Goal: Task Accomplishment & Management: Manage account settings

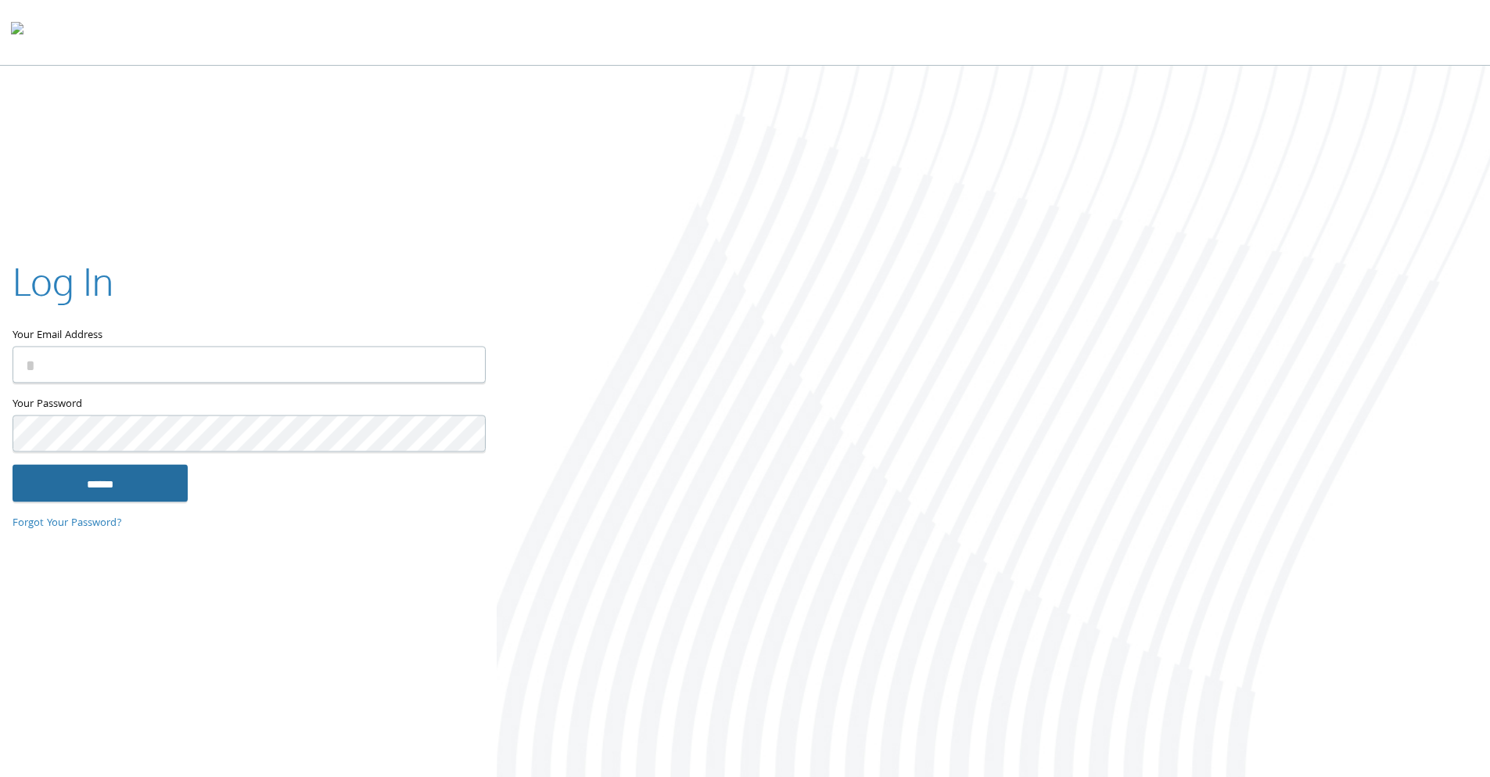
type input "**********"
click at [135, 479] on input "******" at bounding box center [100, 483] width 175 height 38
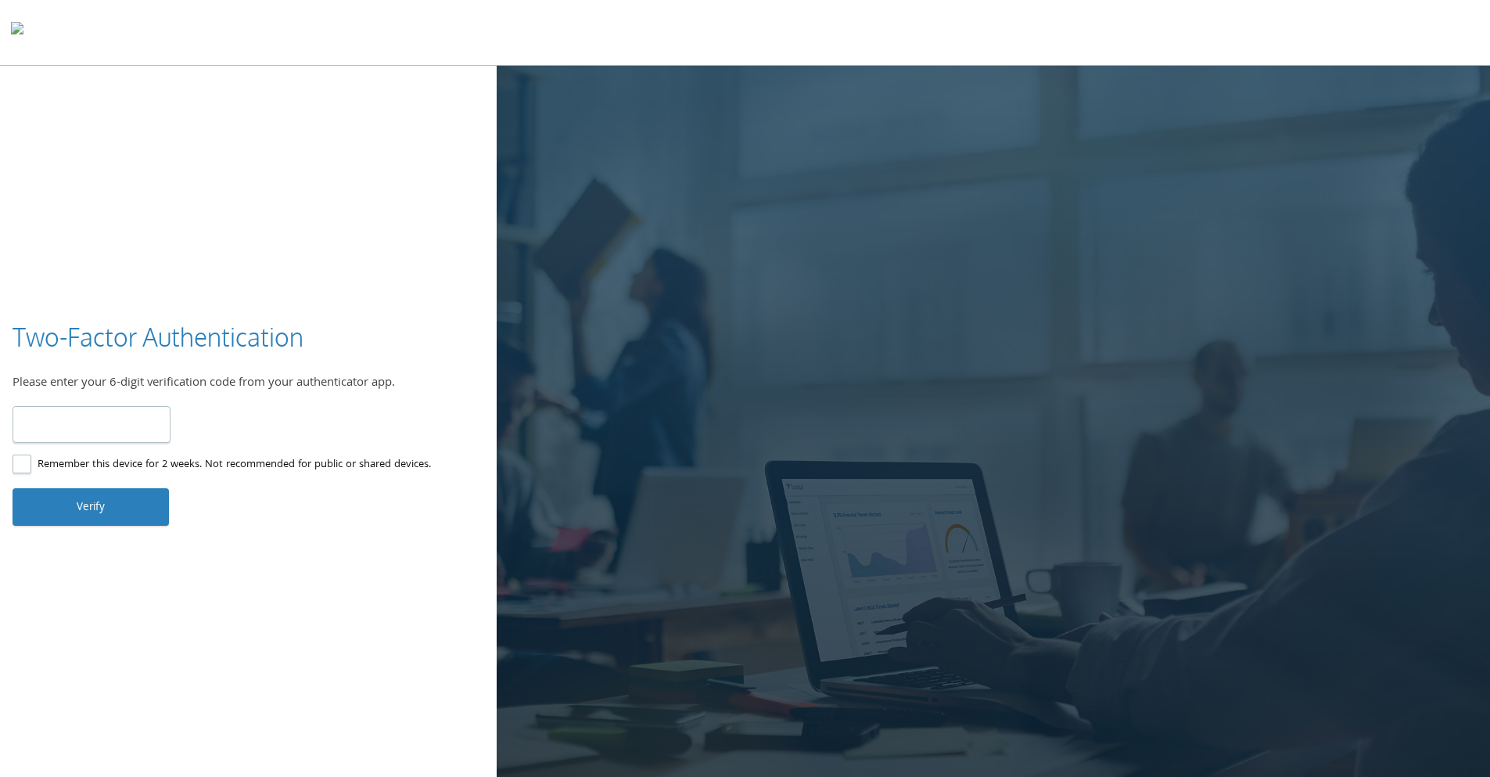
click at [99, 427] on input "number" at bounding box center [92, 424] width 158 height 37
type input "******"
